Goal: Information Seeking & Learning: Check status

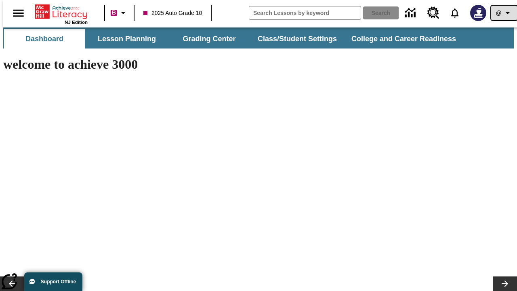
click at [502, 13] on icon "Profile/Settings" at bounding box center [507, 13] width 10 height 10
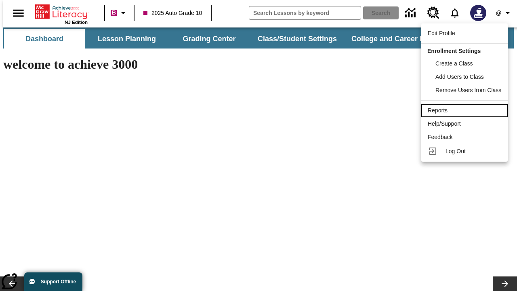
click at [465, 110] on div "Reports" at bounding box center [463, 110] width 73 height 8
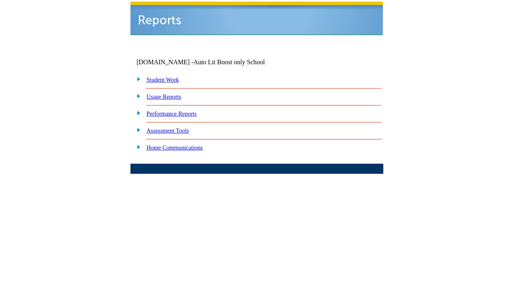
click at [180, 110] on link "Performance Reports" at bounding box center [172, 113] width 50 height 6
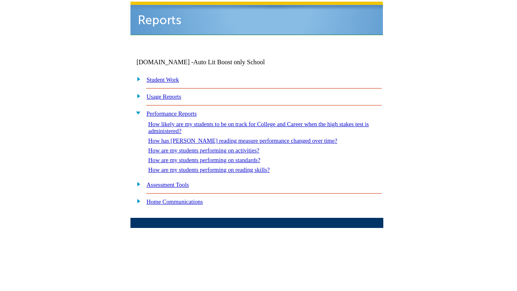
click at [217, 166] on link "How are my students performing on reading skills?" at bounding box center [208, 169] width 121 height 6
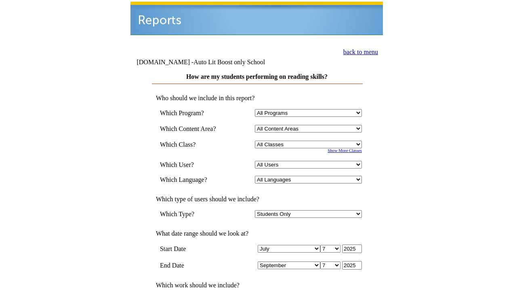
select select "4"
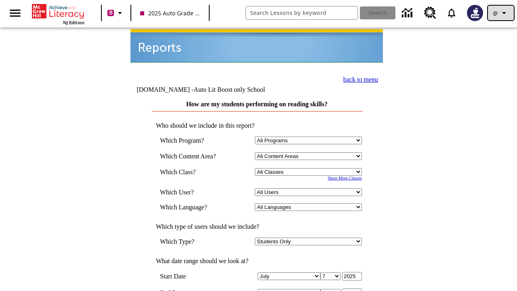
click at [500, 13] on icon "Profile/Settings" at bounding box center [504, 13] width 10 height 10
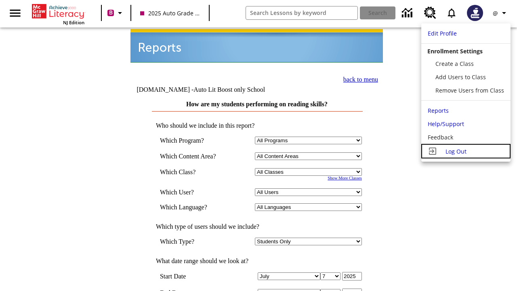
click at [465, 151] on span "Log Out" at bounding box center [455, 151] width 21 height 8
